Goal: Navigation & Orientation: Understand site structure

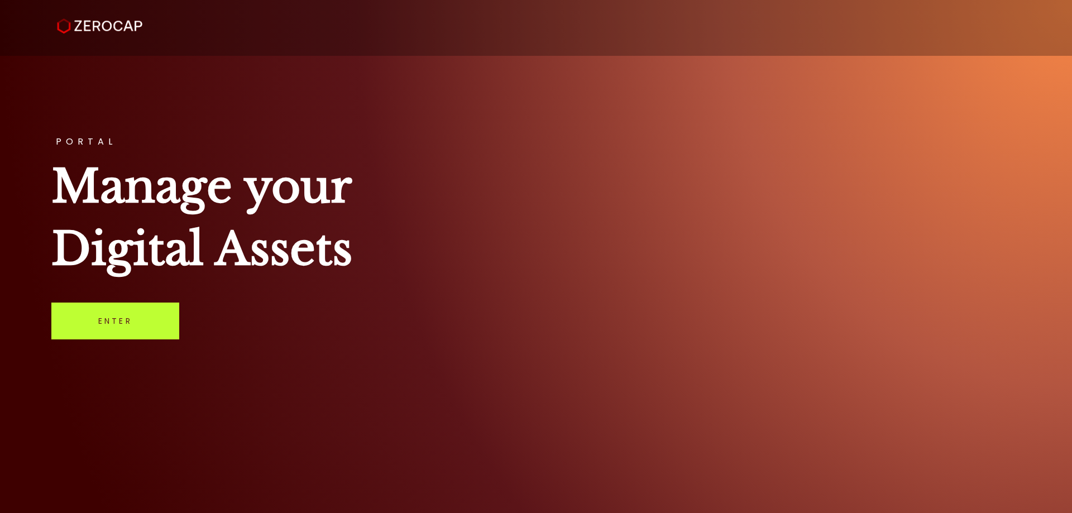
click at [127, 314] on link "Enter" at bounding box center [115, 321] width 128 height 37
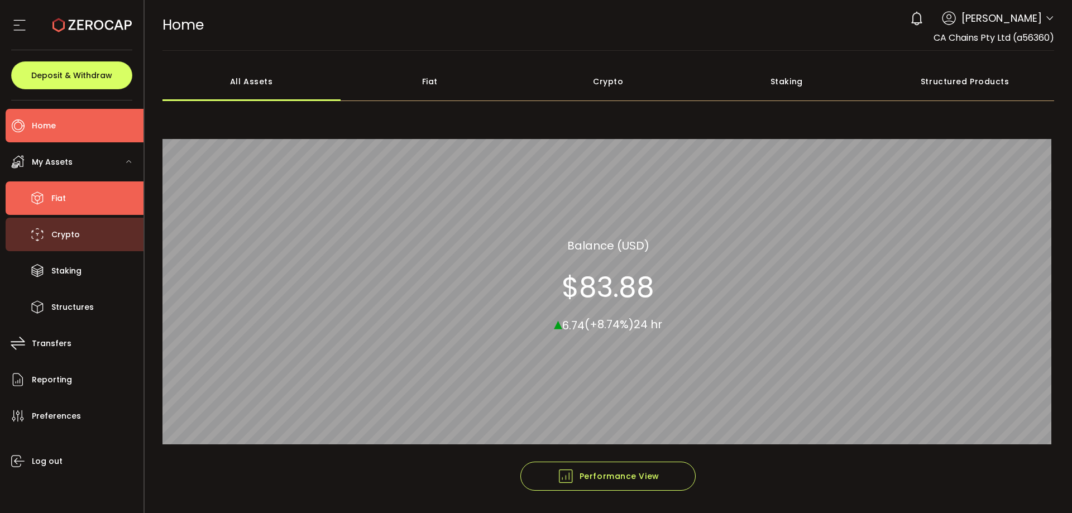
drag, startPoint x: 79, startPoint y: 209, endPoint x: 79, endPoint y: 226, distance: 16.8
click at [79, 209] on li "Fiat" at bounding box center [75, 197] width 138 height 33
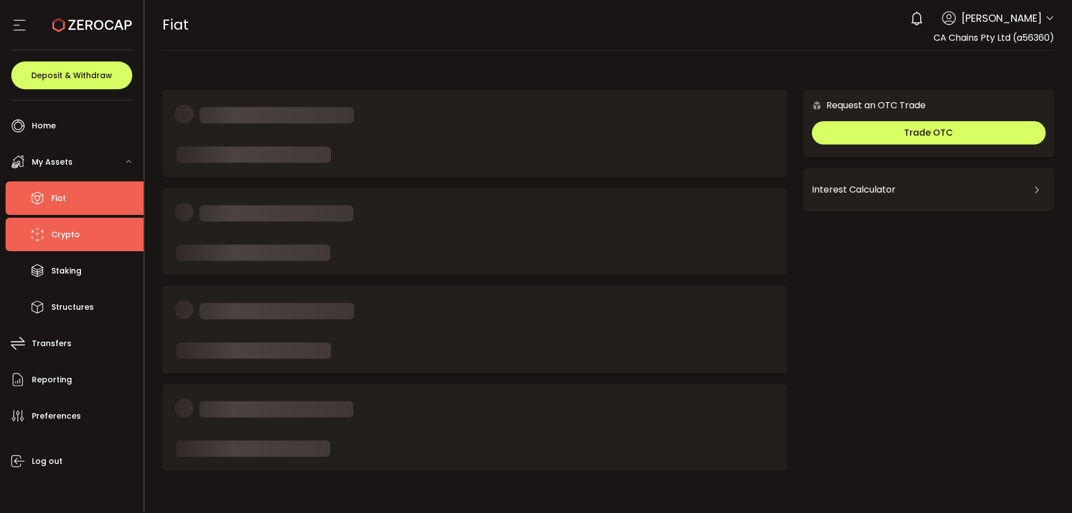
click at [80, 232] on li "Crypto" at bounding box center [75, 234] width 138 height 33
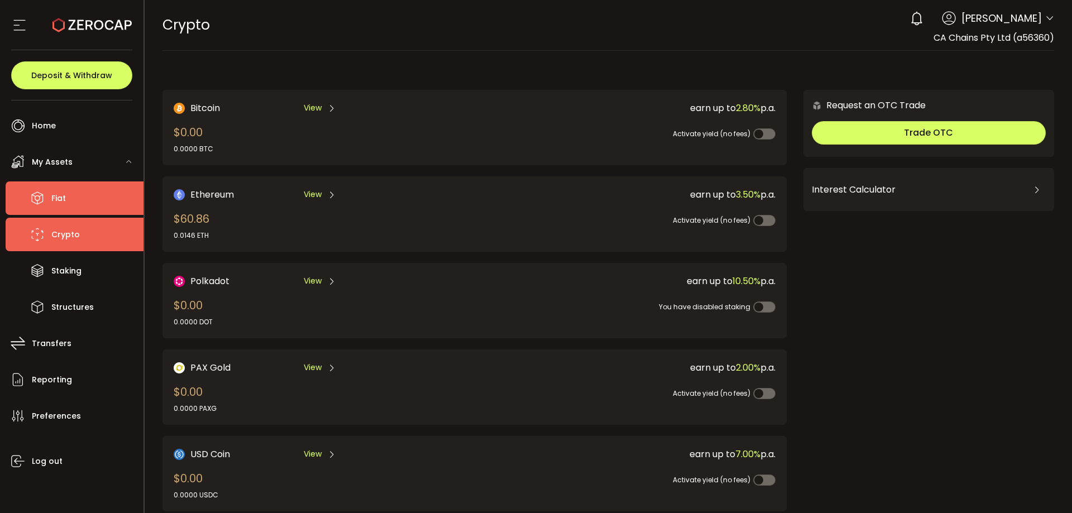
click at [84, 188] on li "Fiat" at bounding box center [75, 197] width 138 height 33
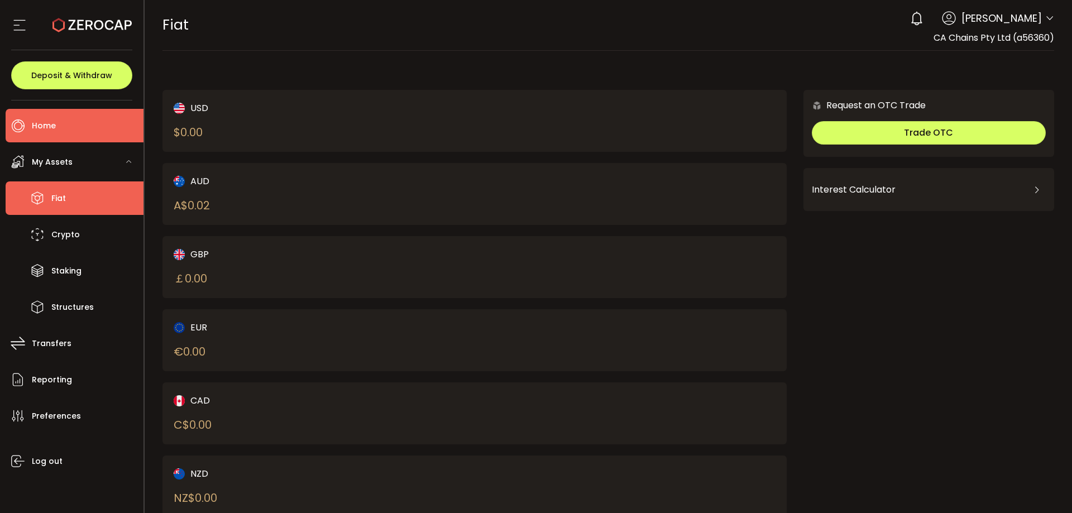
click at [86, 116] on li "Home" at bounding box center [75, 125] width 138 height 33
